Goal: Entertainment & Leisure: Consume media (video, audio)

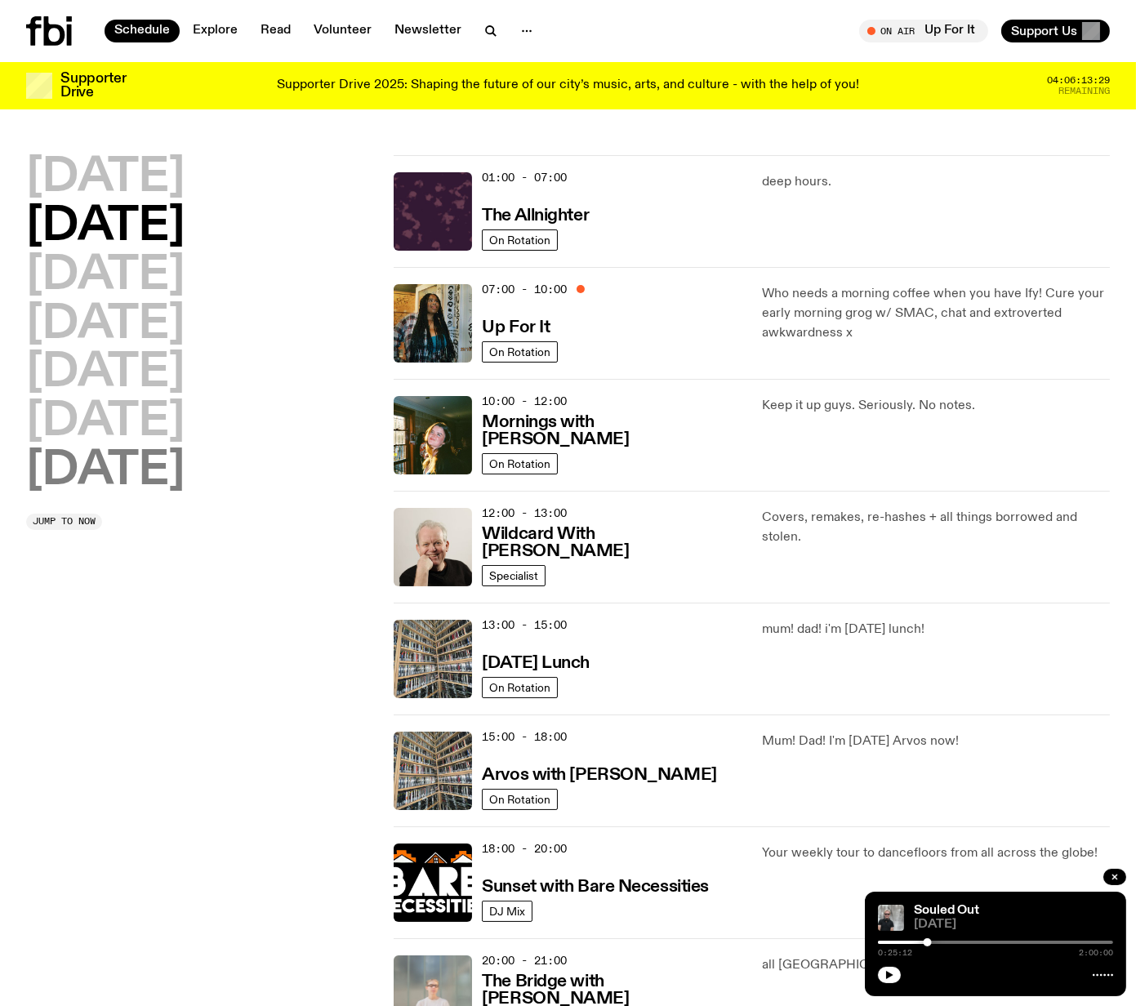
click at [83, 476] on h2 "[DATE]" at bounding box center [105, 471] width 158 height 46
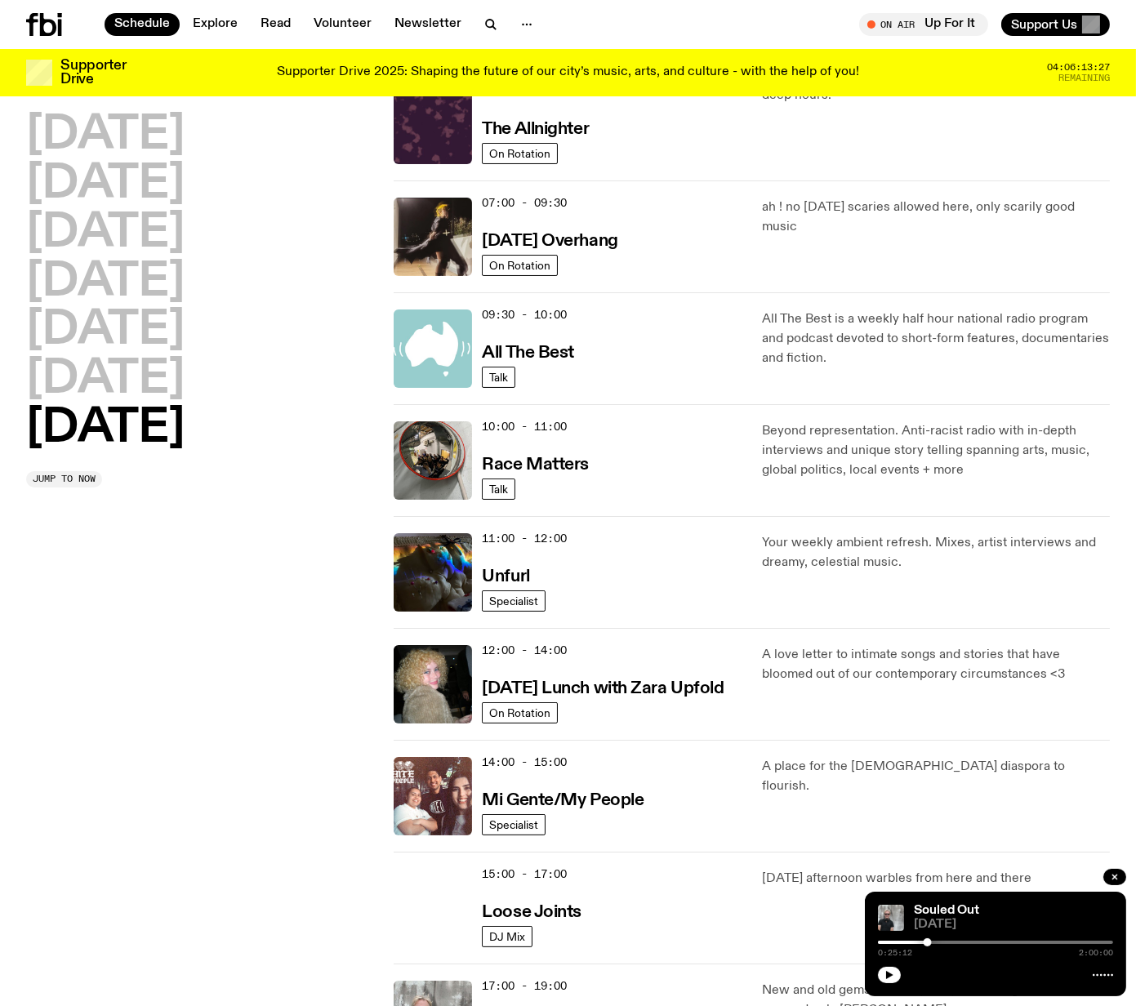
scroll to position [390, 0]
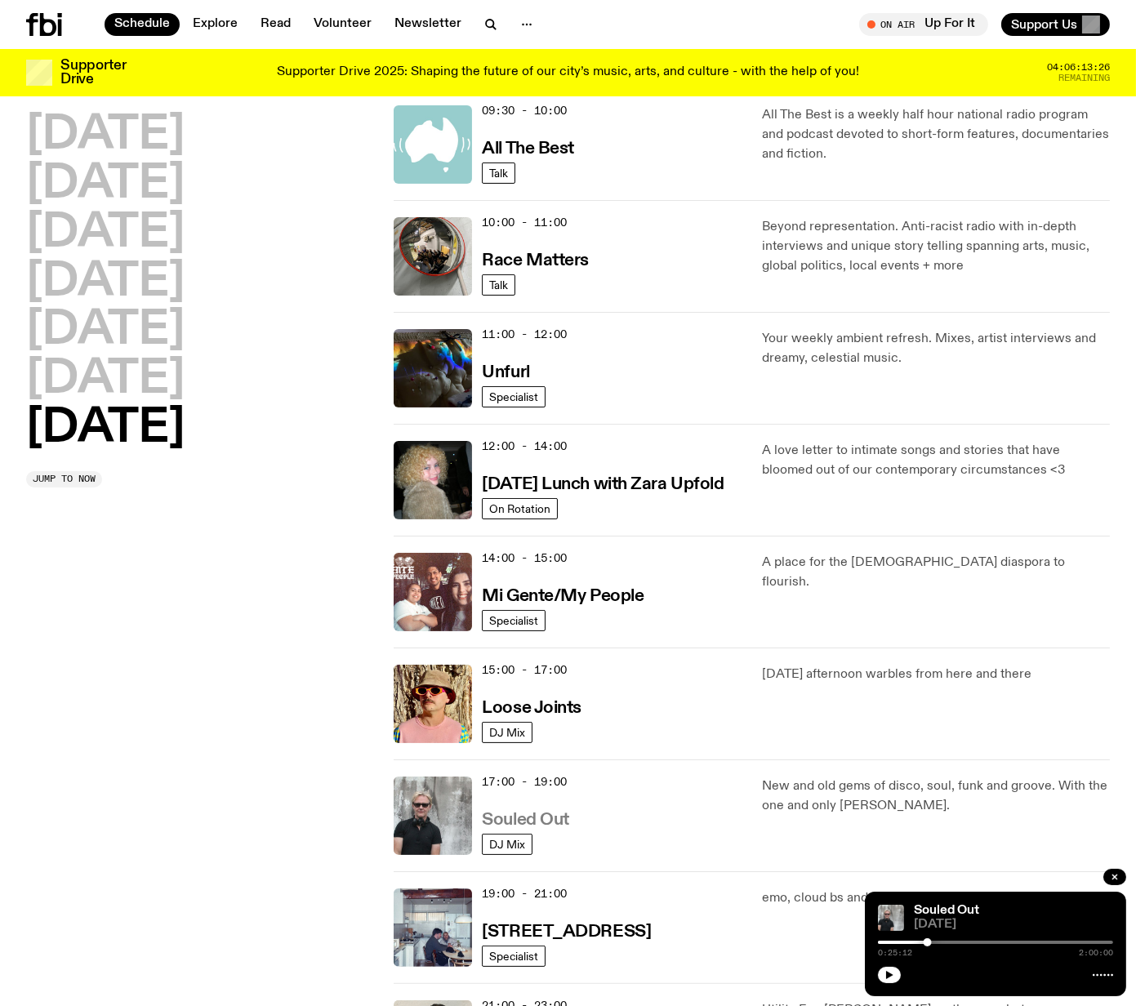
click at [515, 822] on h3 "Souled Out" at bounding box center [525, 820] width 87 height 17
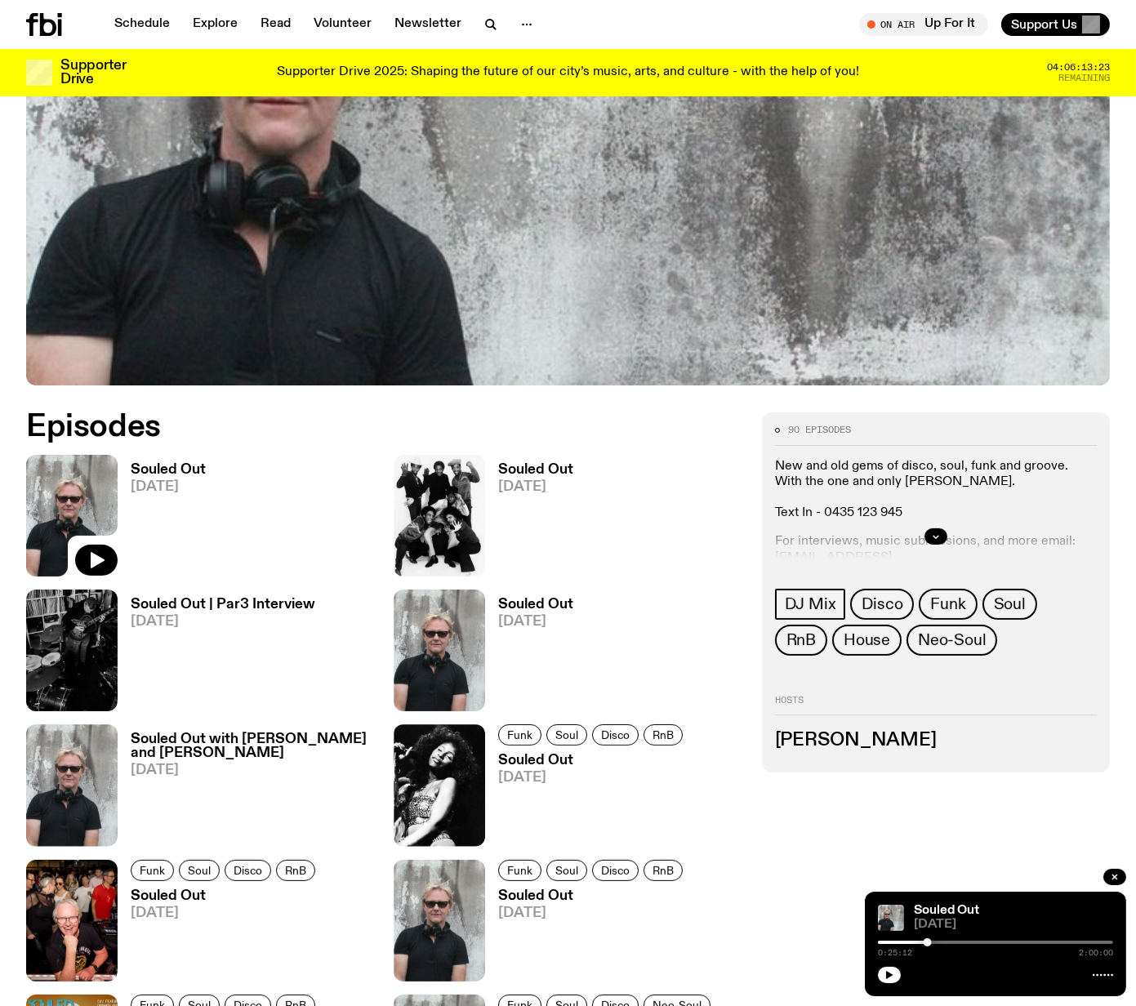
scroll to position [509, 0]
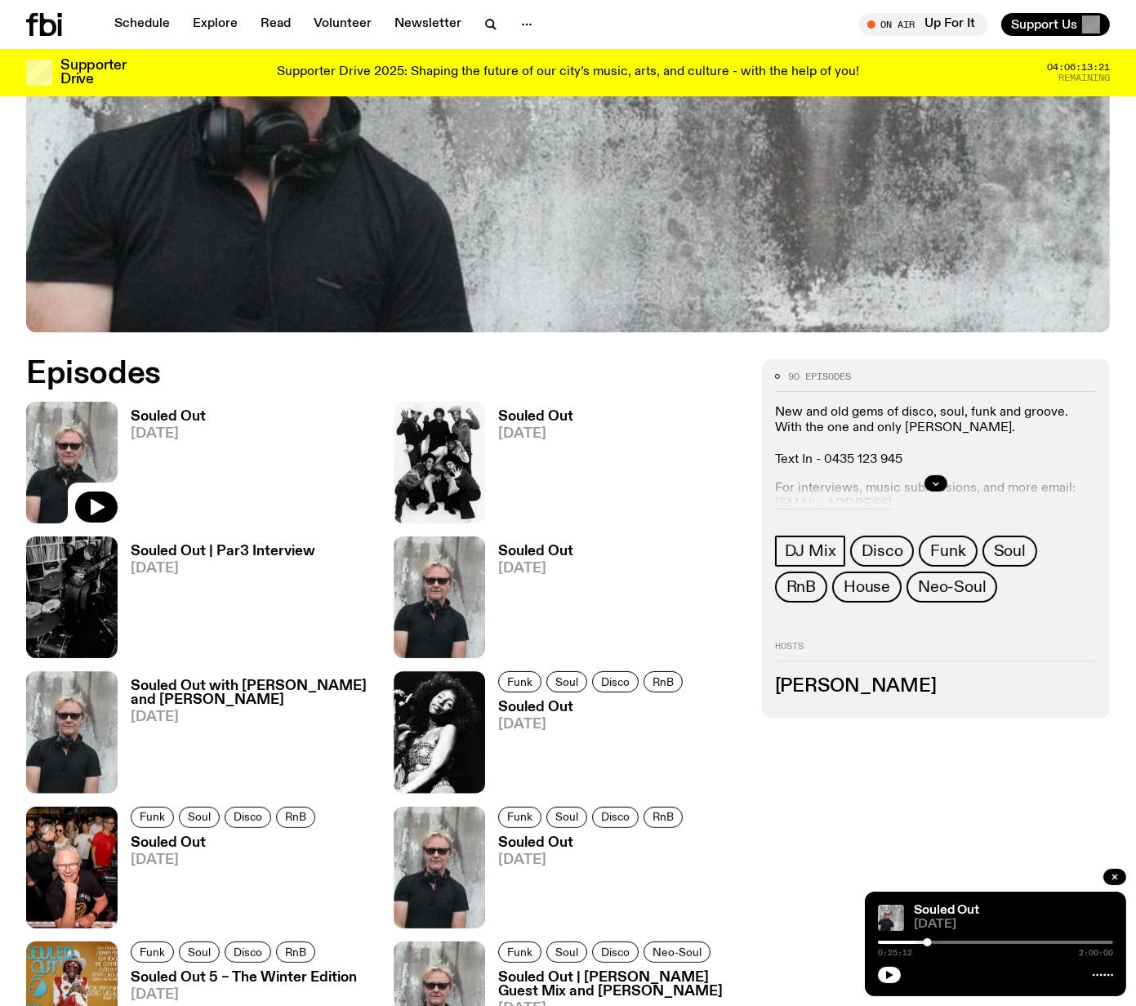
click at [513, 412] on h3 "Souled Out" at bounding box center [535, 417] width 75 height 14
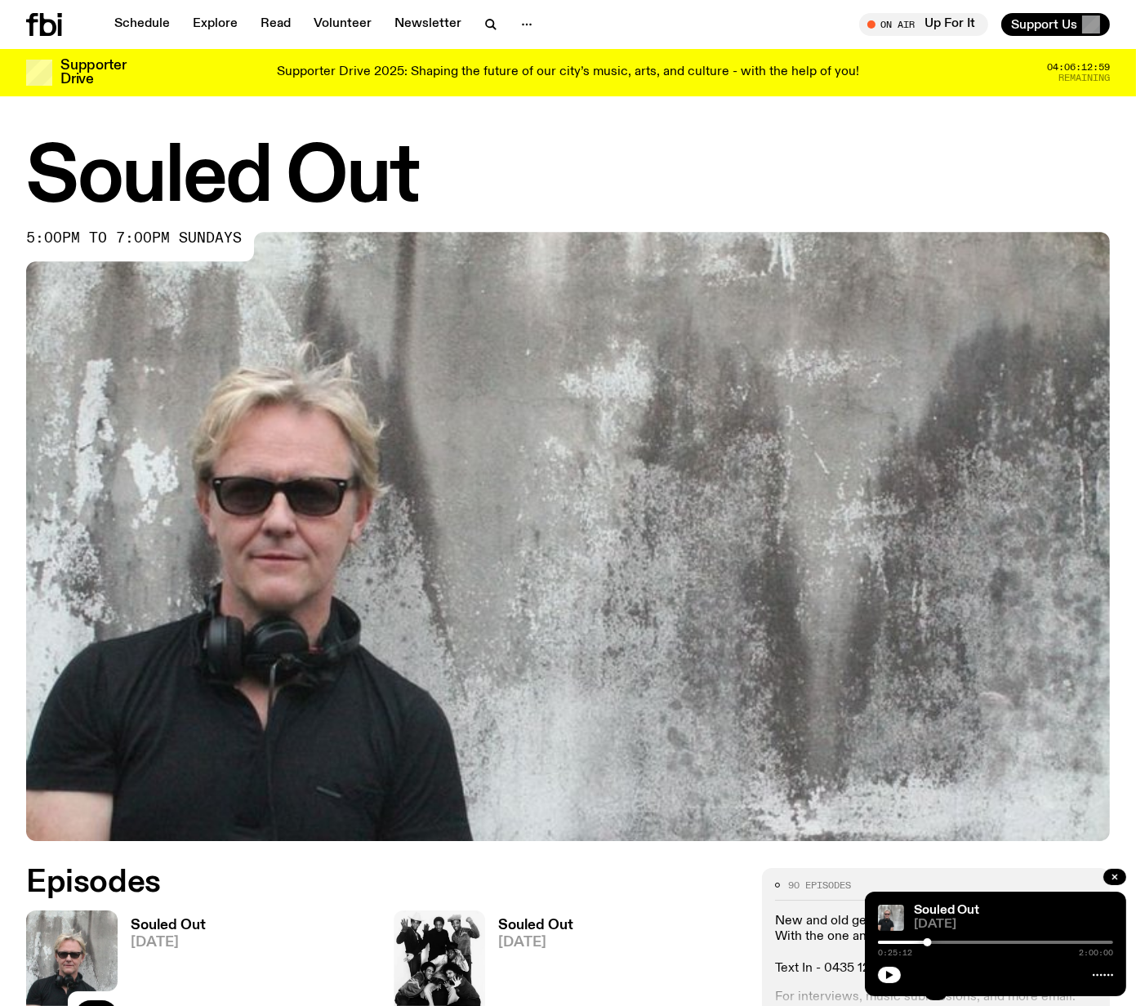
scroll to position [496, 0]
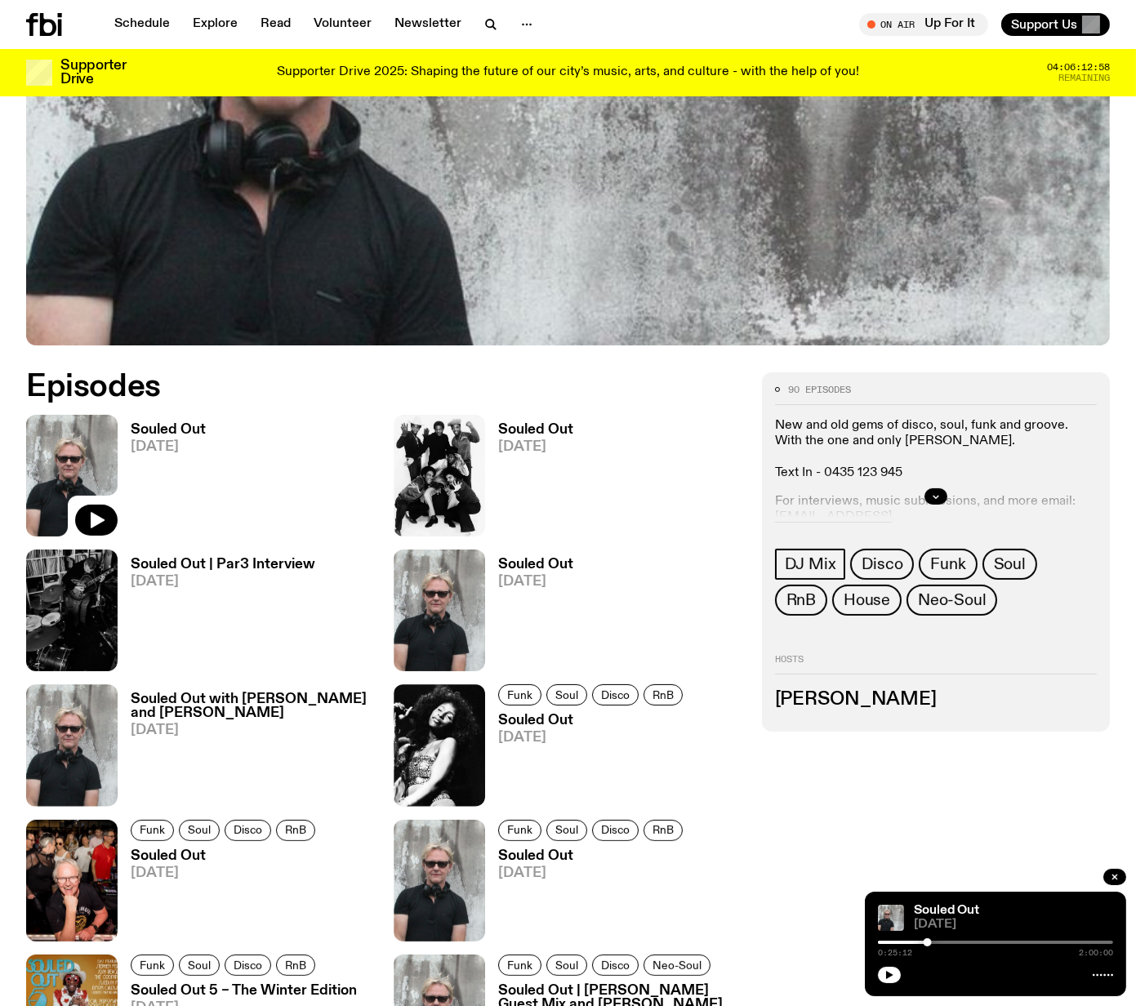
click at [179, 561] on h3 "Souled Out | Par3 Interview" at bounding box center [223, 565] width 185 height 14
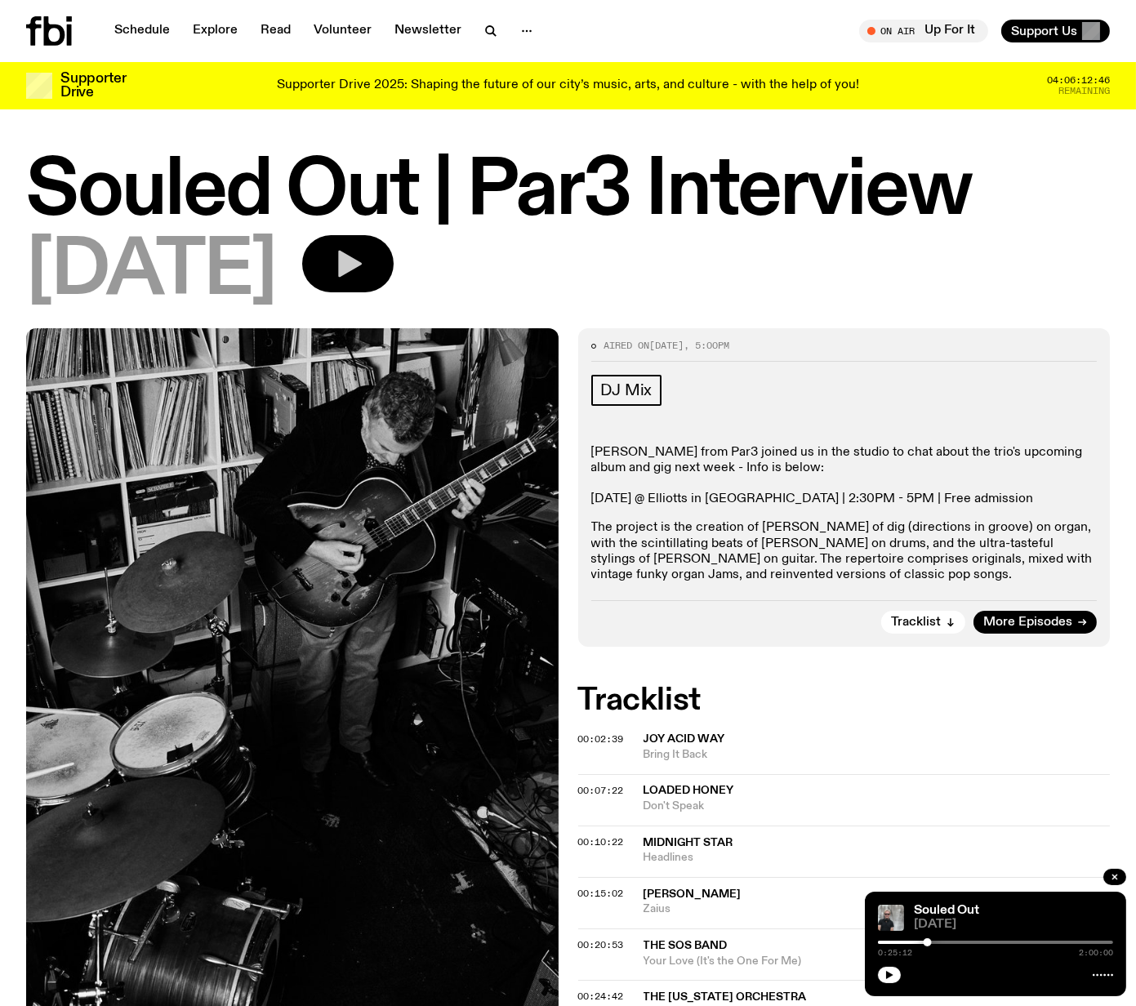
click at [382, 255] on button "button" at bounding box center [347, 263] width 91 height 57
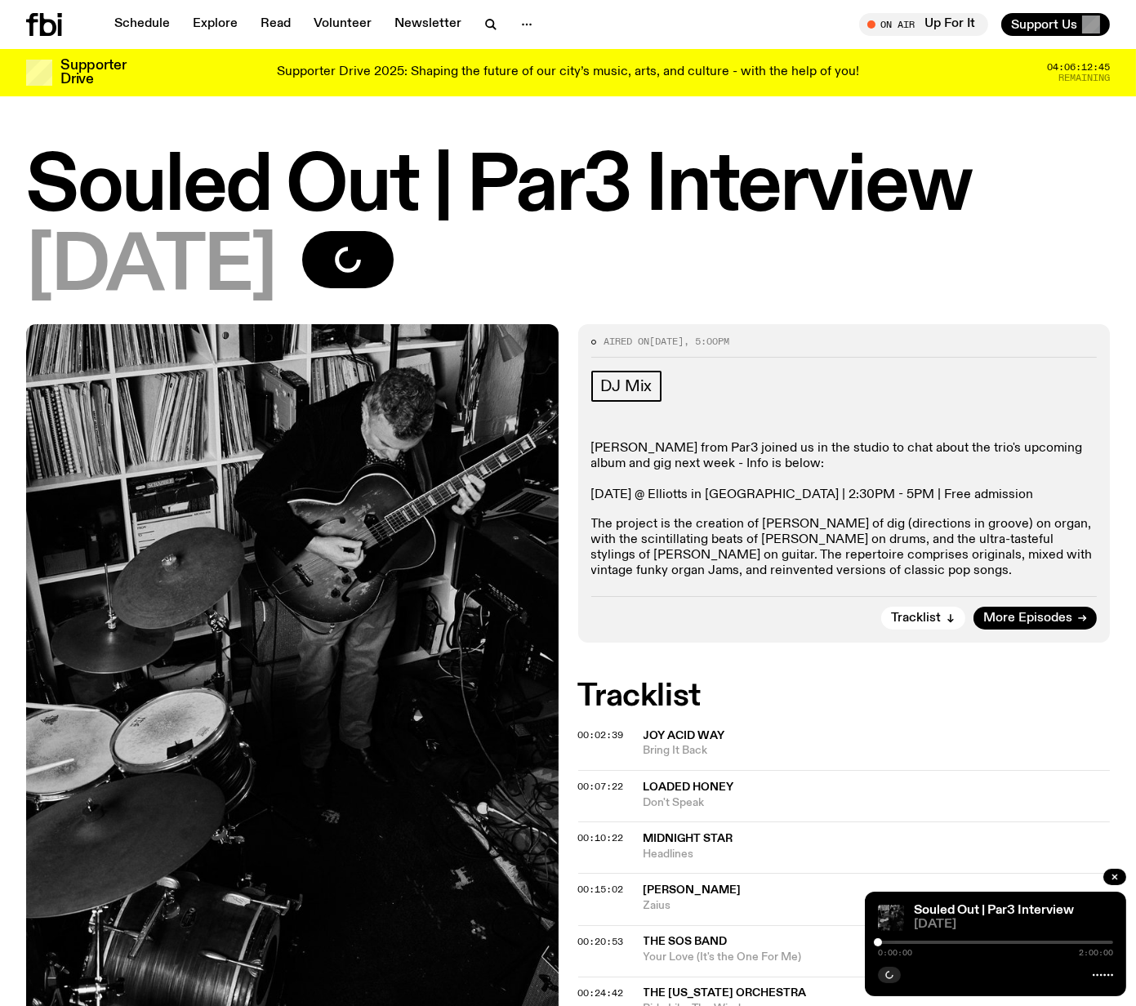
scroll to position [450, 0]
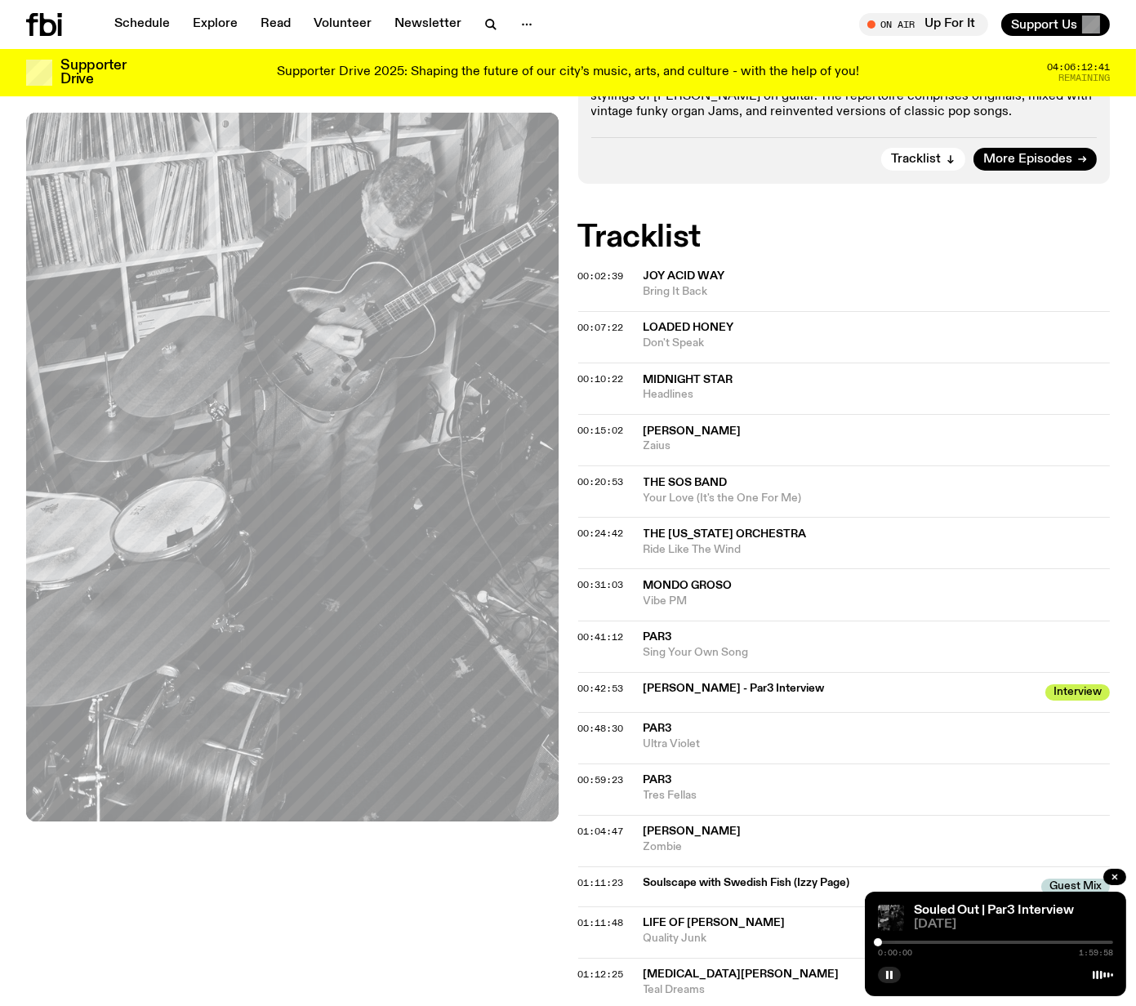
click at [569, 637] on div "Aired on [DATE] 5:00pm DJ Mix [PERSON_NAME] from Par3 joined us in the studio t…" at bounding box center [568, 742] width 1136 height 1754
click at [614, 634] on span "00:41:12" at bounding box center [601, 636] width 46 height 13
click at [953, 943] on div at bounding box center [841, 942] width 235 height 3
click at [946, 943] on div at bounding box center [946, 942] width 8 height 8
click at [950, 943] on div at bounding box center [950, 942] width 8 height 8
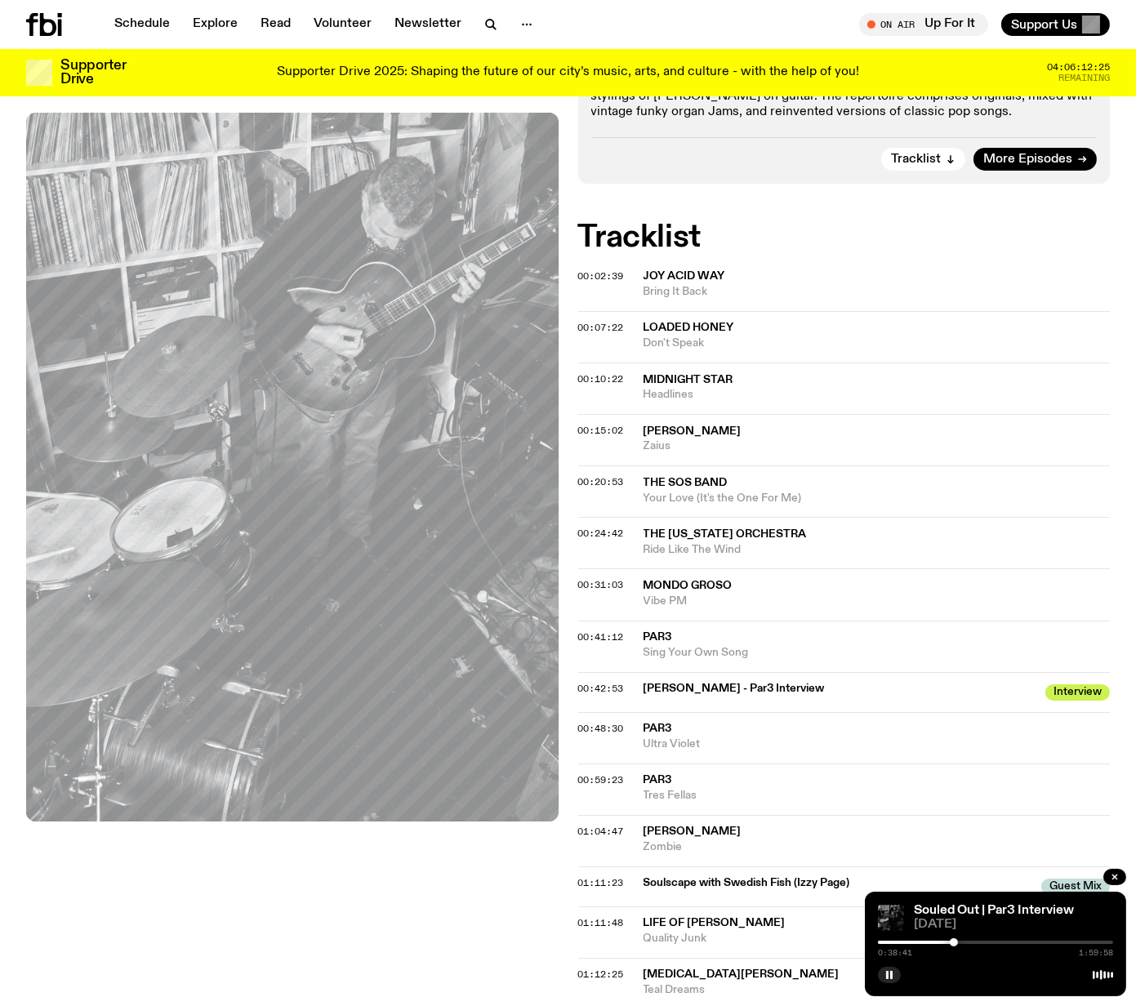
click at [954, 944] on div at bounding box center [954, 942] width 8 height 8
click at [948, 944] on div at bounding box center [948, 942] width 8 height 8
